Goal: Task Accomplishment & Management: Manage account settings

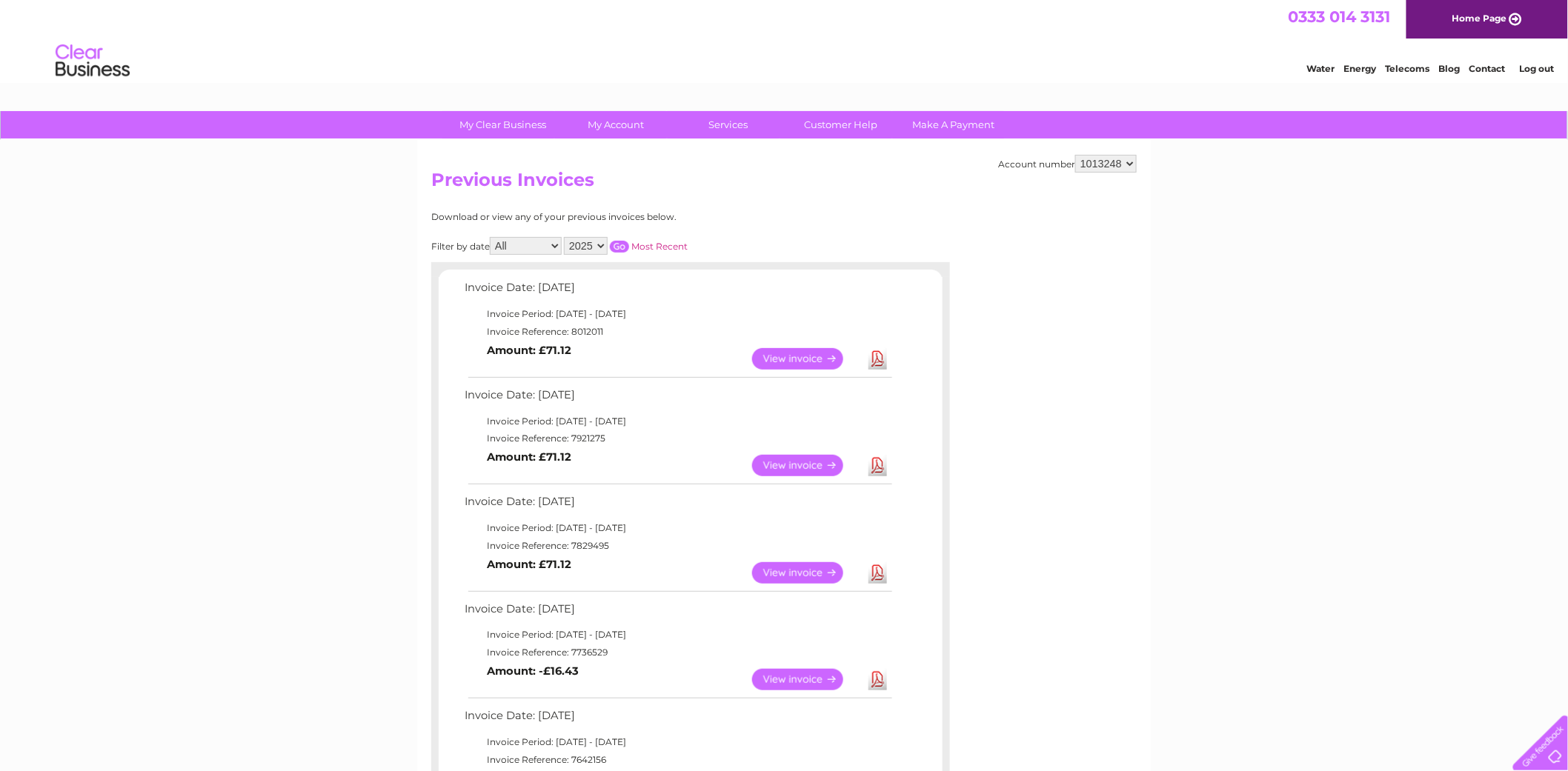
click at [1542, 69] on link "Log out" at bounding box center [1536, 69] width 35 height 11
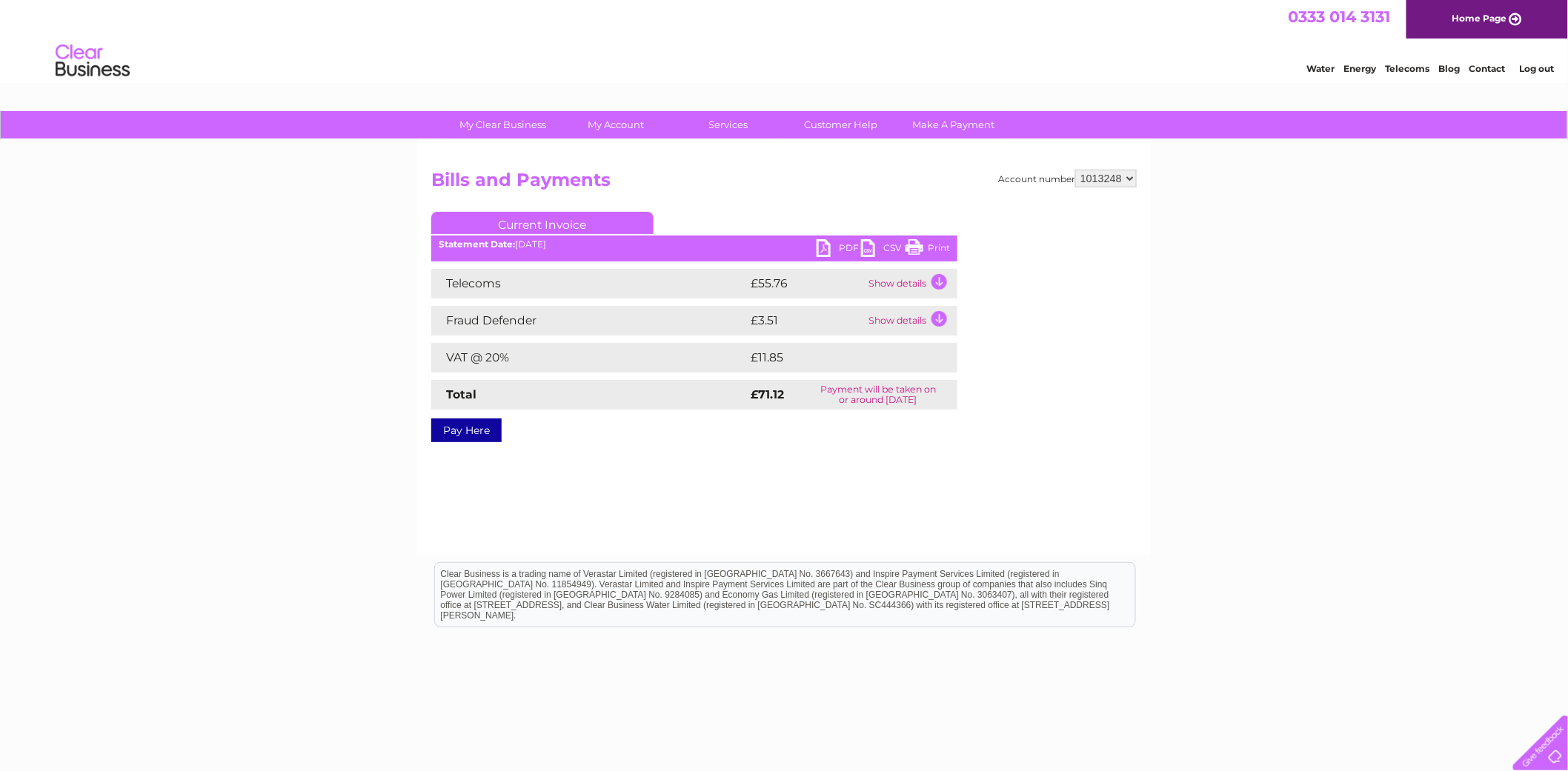
click at [1542, 68] on link "Log out" at bounding box center [1536, 69] width 35 height 11
